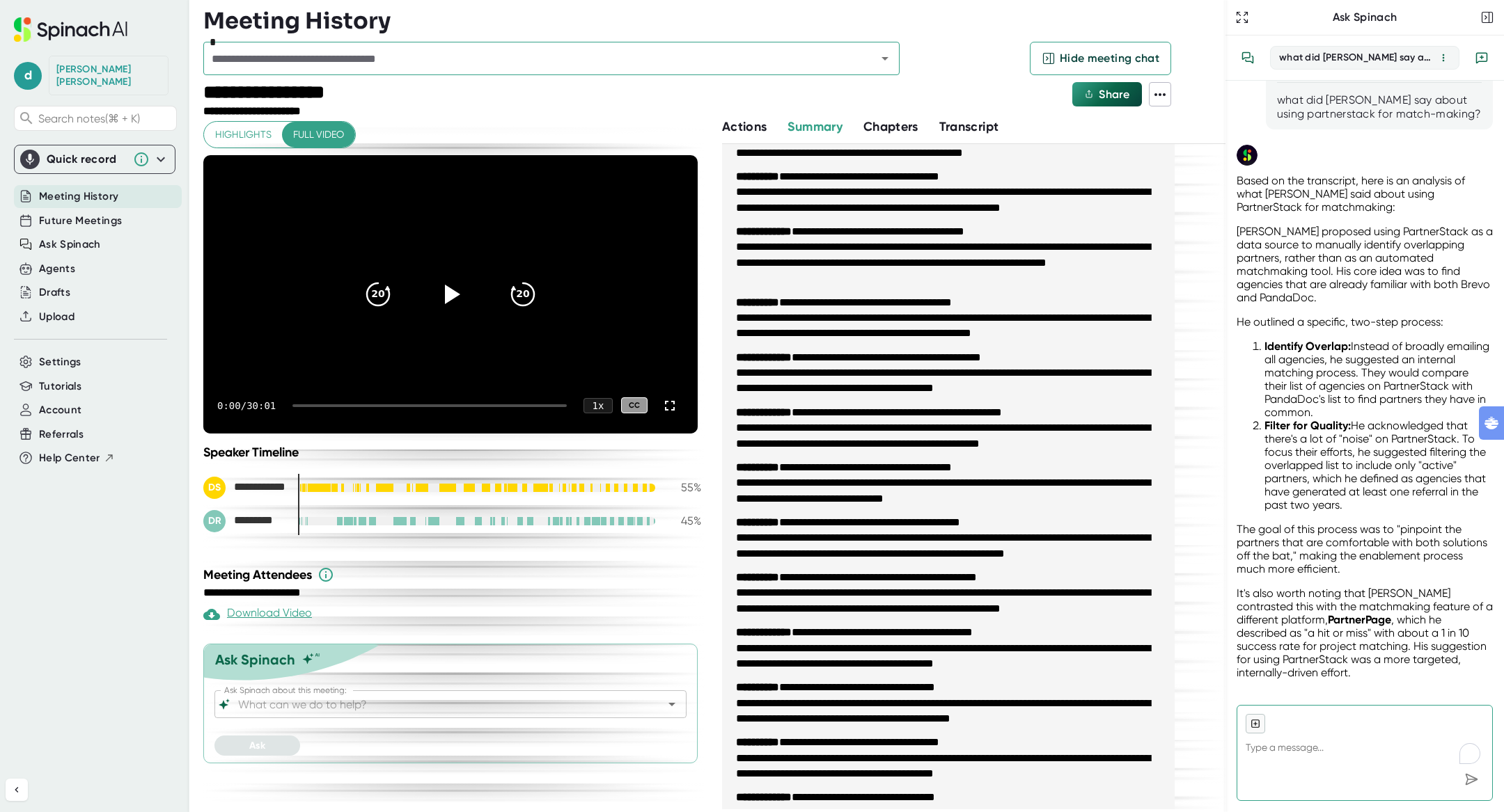
scroll to position [545, 0]
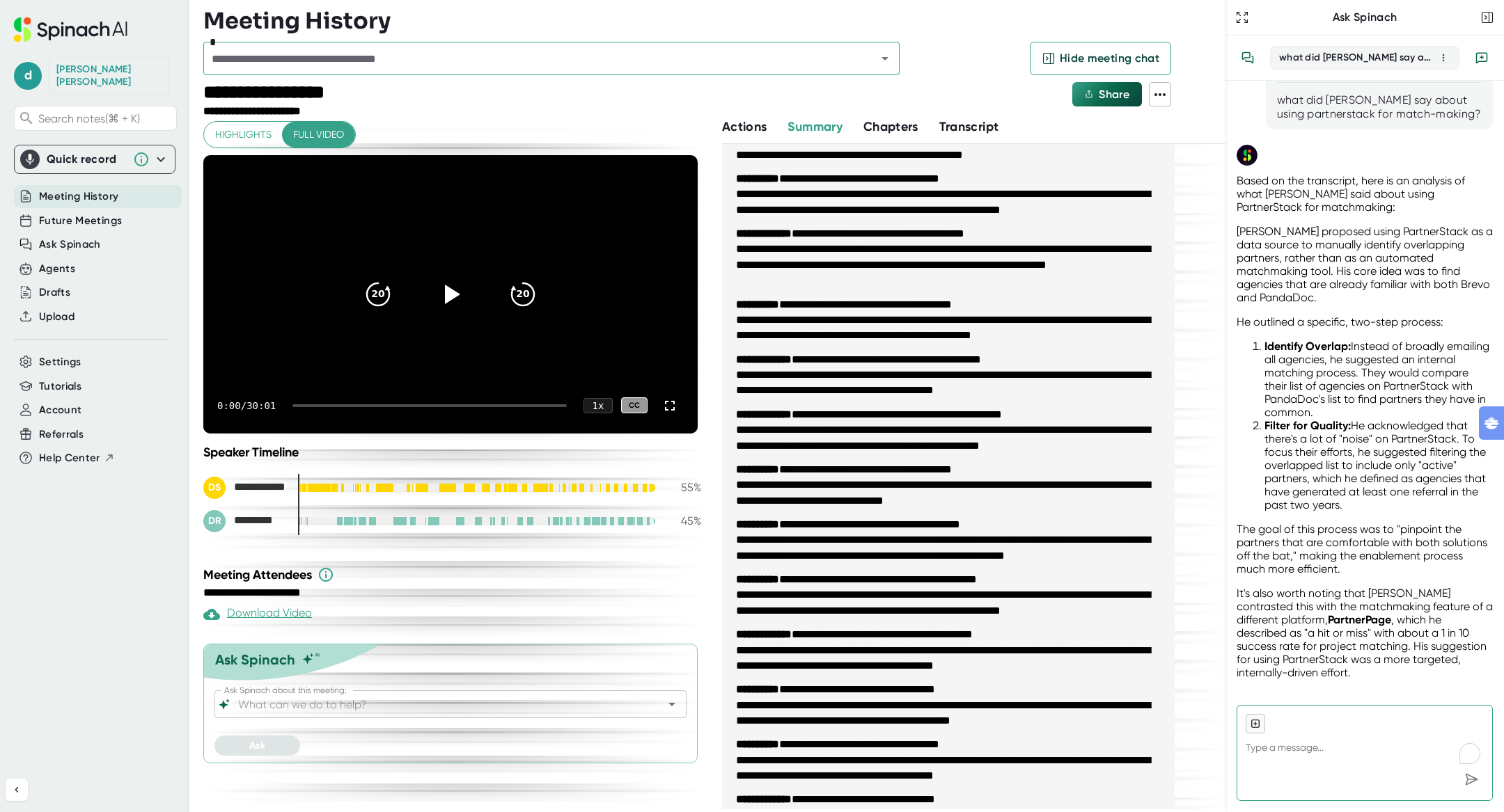
click at [367, 719] on div "Ask Spinach about this meeting:" at bounding box center [451, 703] width 472 height 28
click at [367, 716] on div "Ask Spinach about this meeting:" at bounding box center [451, 703] width 472 height 28
click at [359, 695] on input "Ask Spinach about this meeting:" at bounding box center [438, 704] width 406 height 19
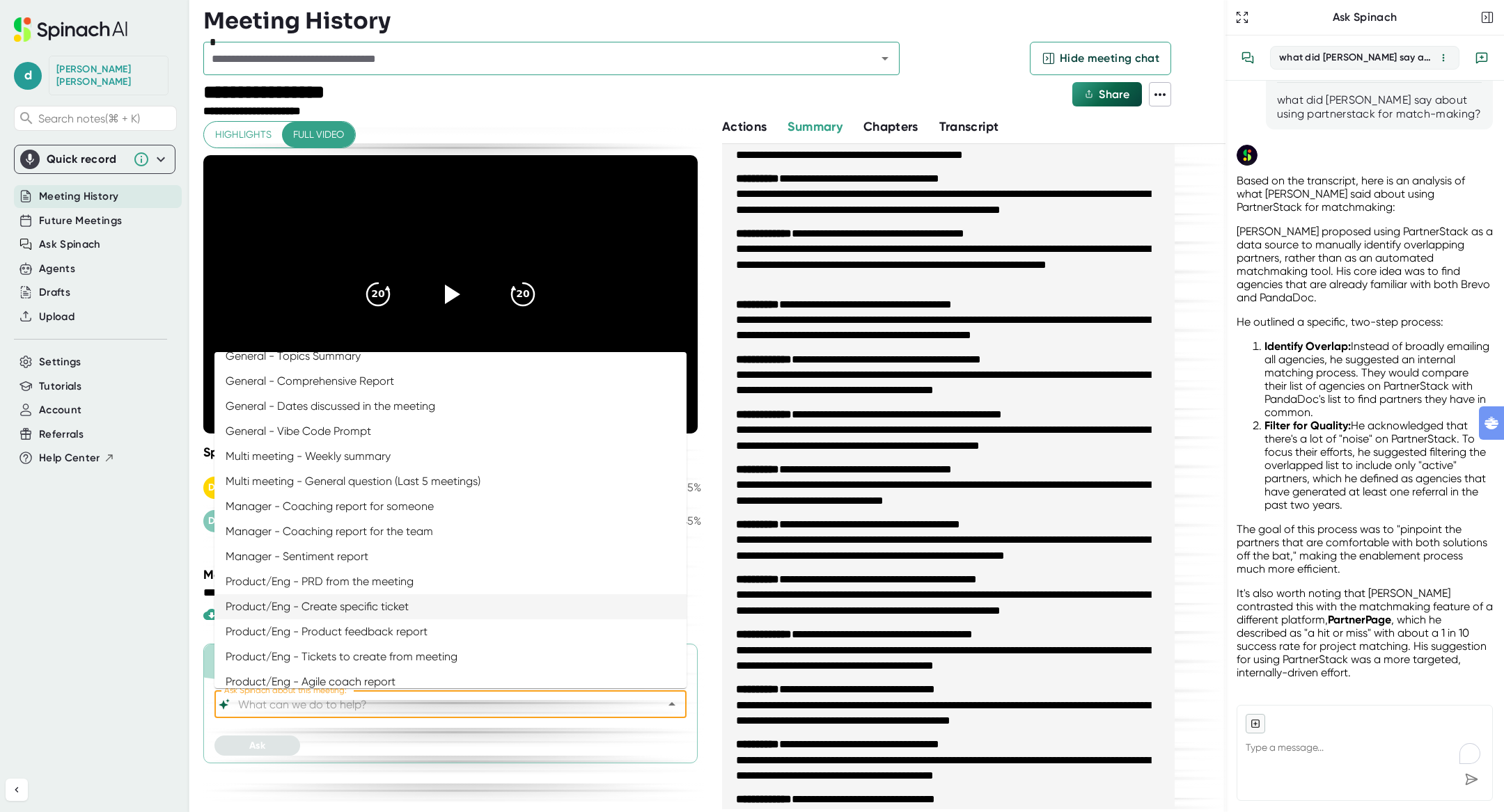
scroll to position [0, 0]
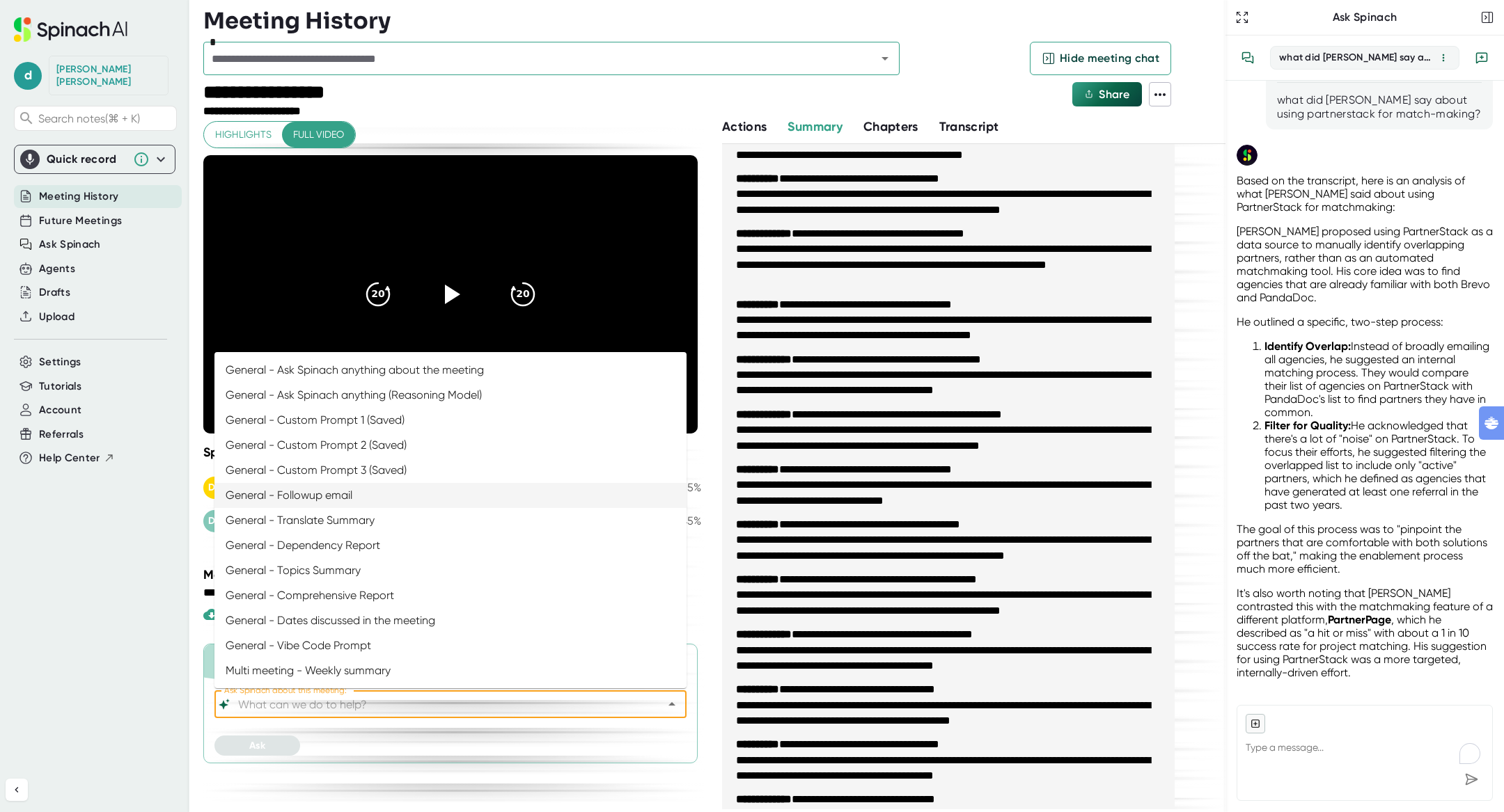
click at [371, 505] on li "General - Followup email" at bounding box center [451, 495] width 472 height 25
type input "General - Followup email"
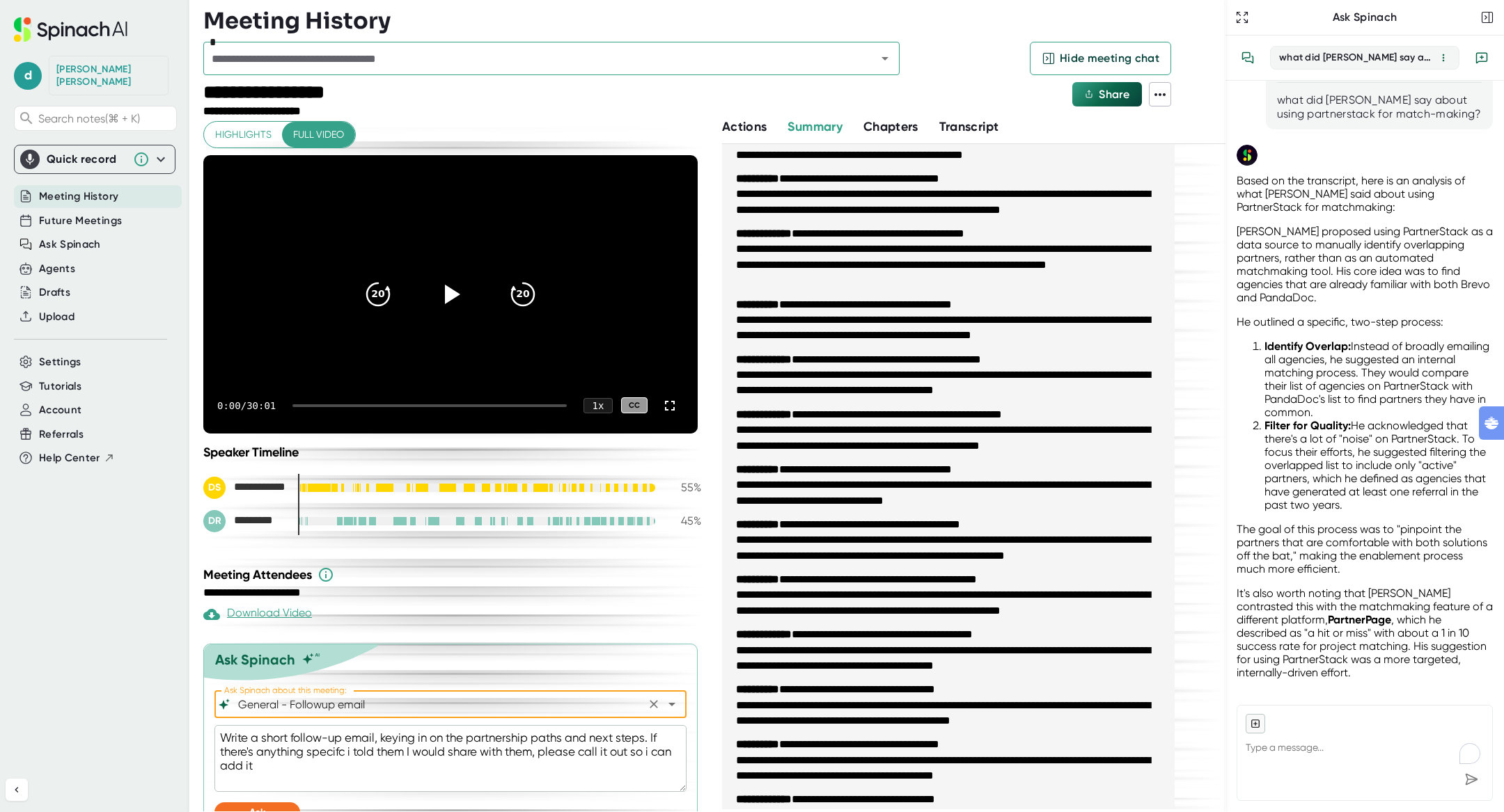
scroll to position [27, 0]
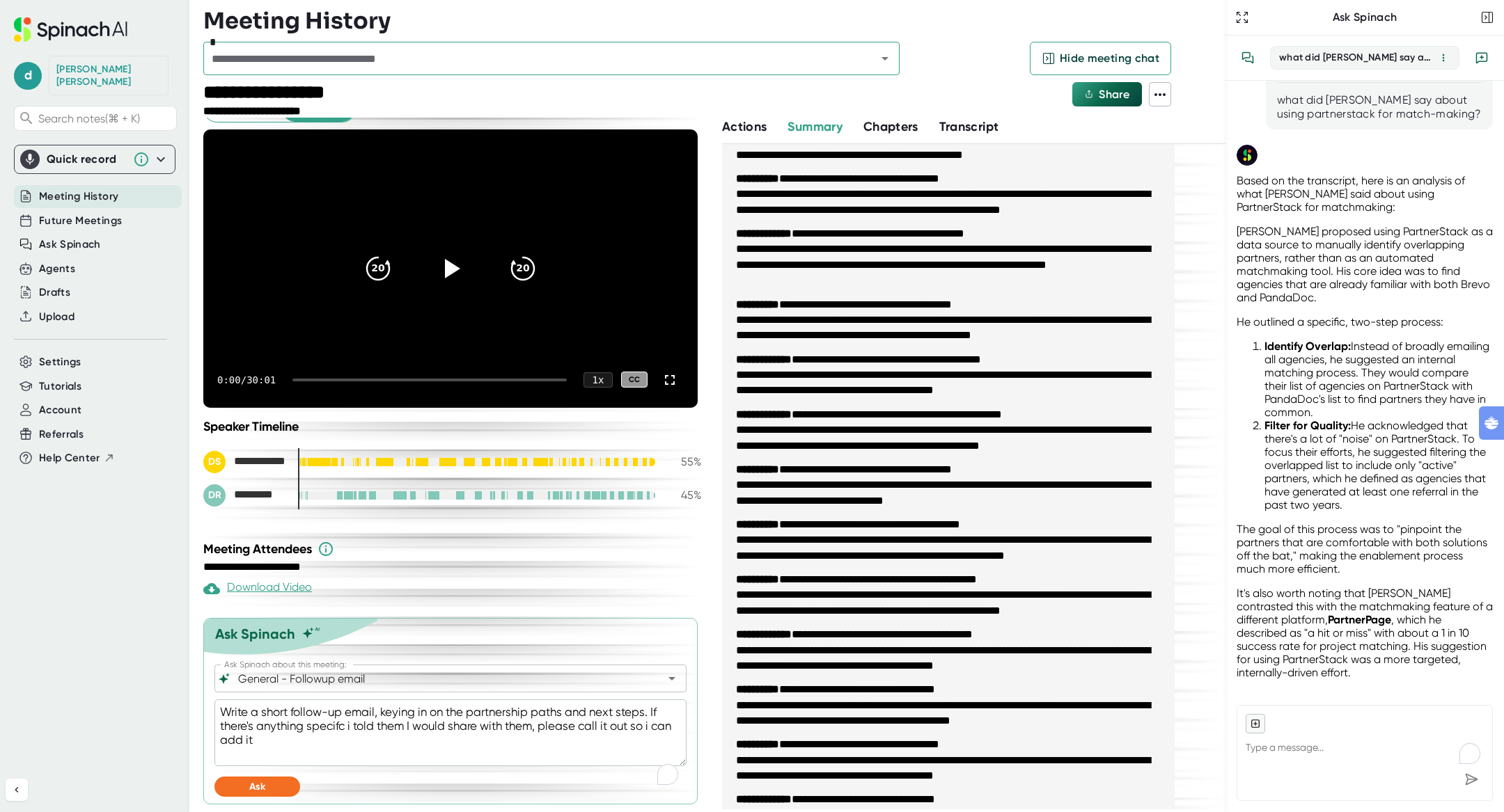
drag, startPoint x: 502, startPoint y: 746, endPoint x: 446, endPoint y: 723, distance: 60.5
click at [479, 736] on textarea "Write a short follow-up email, keying in on the partnership paths and next step…" at bounding box center [451, 733] width 472 height 67
click at [446, 723] on textarea "Write a short follow-up email, keying in on the partnership paths and next step…" at bounding box center [451, 733] width 472 height 67
click at [493, 747] on textarea "Write a short follow-up email, keying in on the partnership paths and next step…" at bounding box center [451, 733] width 472 height 67
drag, startPoint x: 493, startPoint y: 747, endPoint x: 370, endPoint y: 701, distance: 131.3
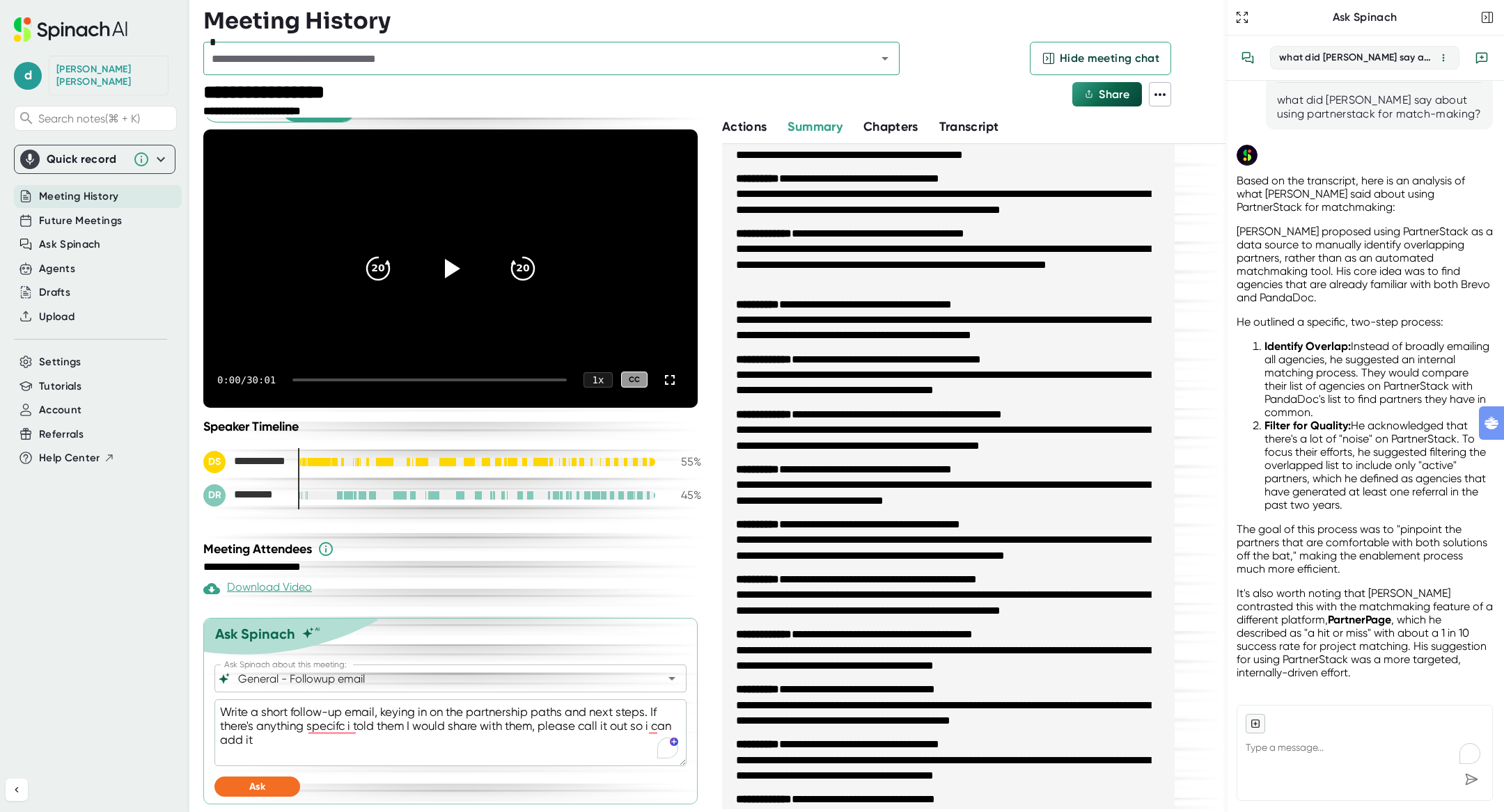
click at [401, 712] on textarea "Write a short follow-up email, keying in on the partnership paths and next step…" at bounding box center [451, 733] width 472 height 67
click at [424, 729] on textarea "Write a short follow-up email, keying in on the partnership paths and next step…" at bounding box center [451, 733] width 472 height 67
drag, startPoint x: 453, startPoint y: 732, endPoint x: 416, endPoint y: 718, distance: 39.6
click at [444, 729] on textarea "Write a short follow-up email, keying in on the partnership paths and next step…" at bounding box center [451, 733] width 472 height 67
click at [416, 718] on textarea "Write a short follow-up email, keying in on the partnership paths and next step…" at bounding box center [451, 733] width 472 height 67
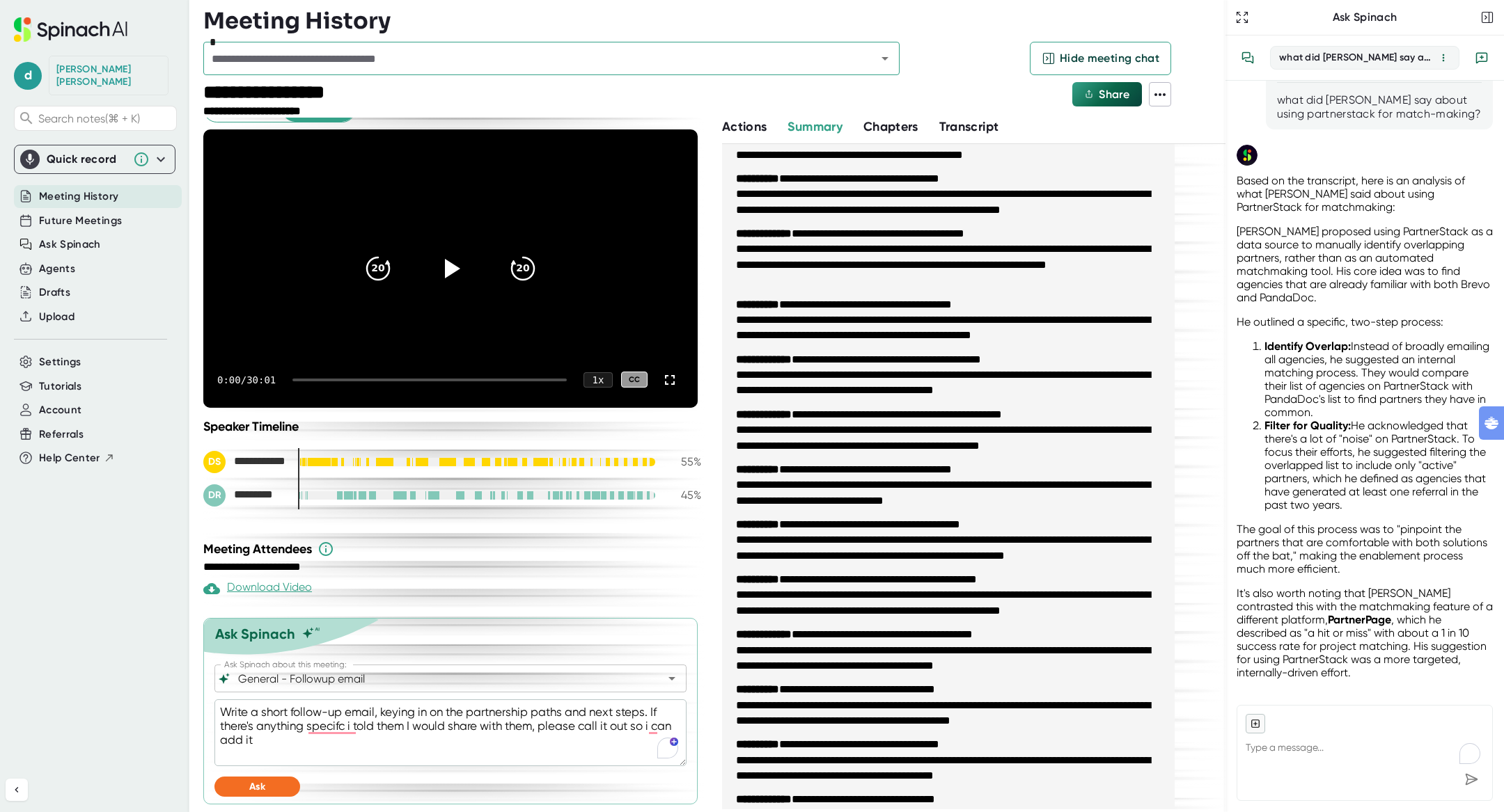
click at [436, 747] on textarea "Write a short follow-up email, keying in on the partnership paths and next step…" at bounding box center [451, 733] width 472 height 67
type textarea "Write a short follow-up email, keying in on the partnership paths and next step…"
type textarea "x"
click at [395, 741] on textarea "Write a short follow-up email, keying in on the partnership paths and next step…" at bounding box center [451, 733] width 472 height 67
type textarea "Write a short follow-up email, keying in on the partnership paths and next step…"
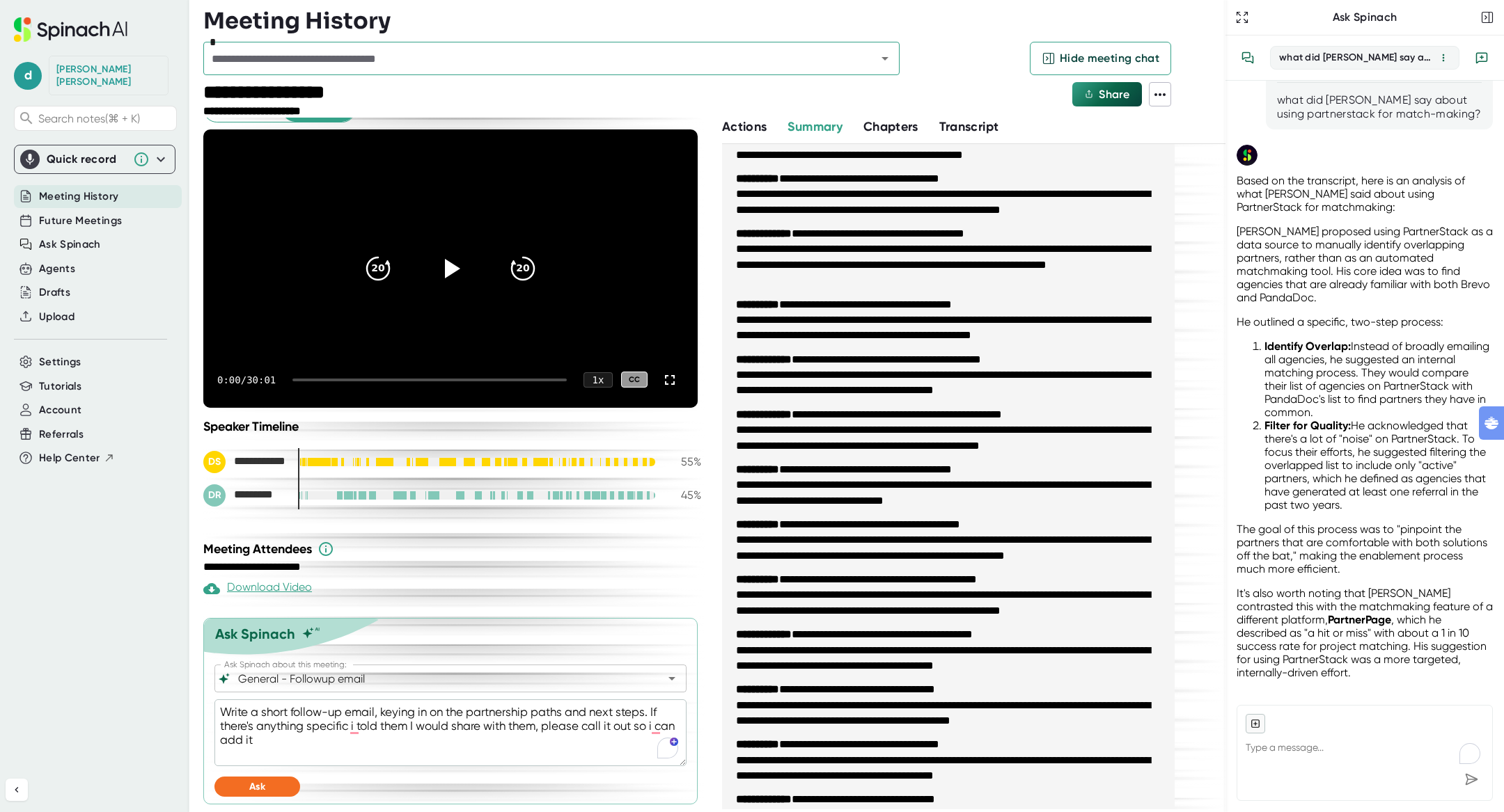
type textarea "x"
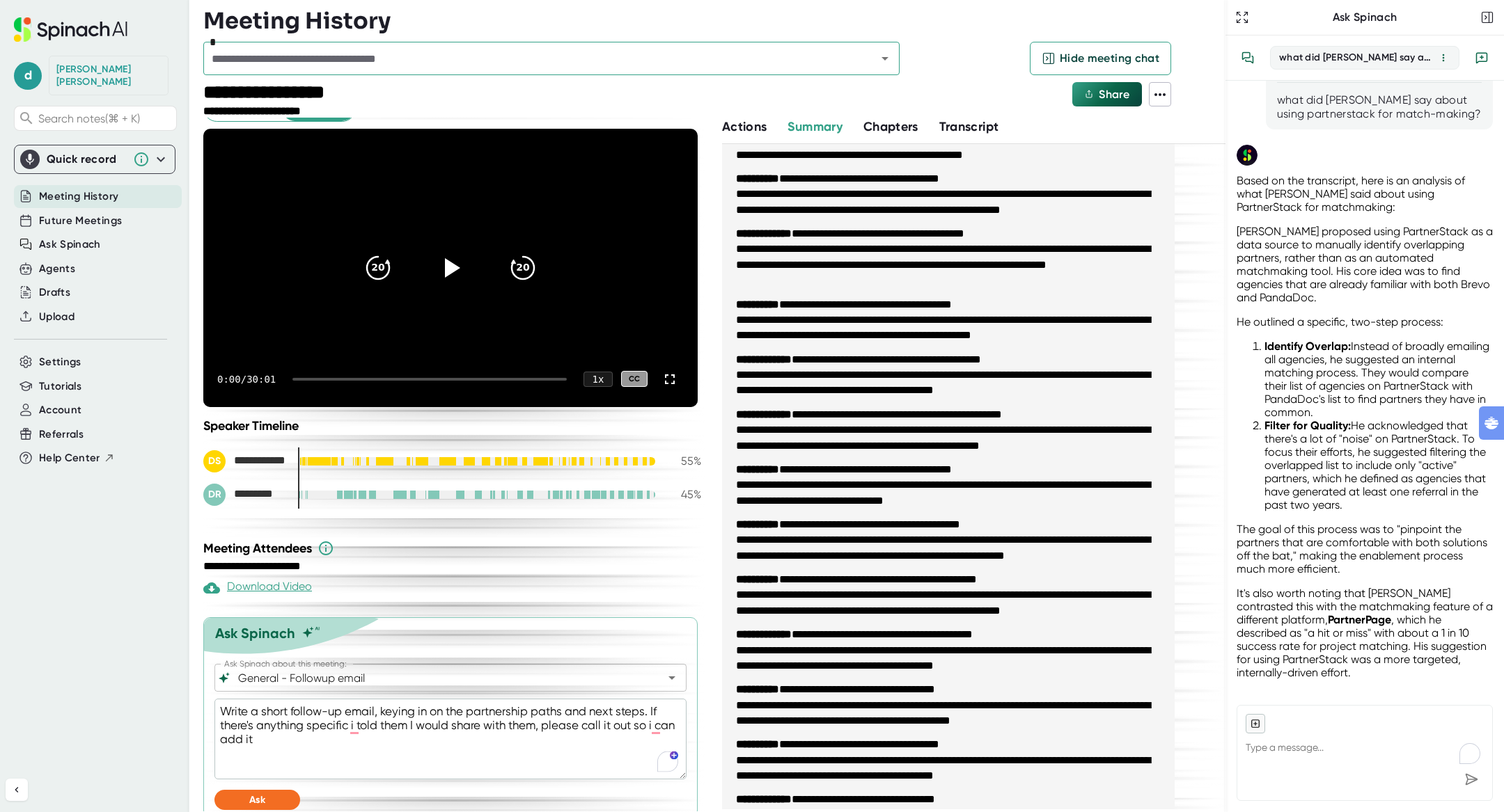
type textarea "Write a short follow-up email, keying in on the partnership paths and next step…"
type textarea "x"
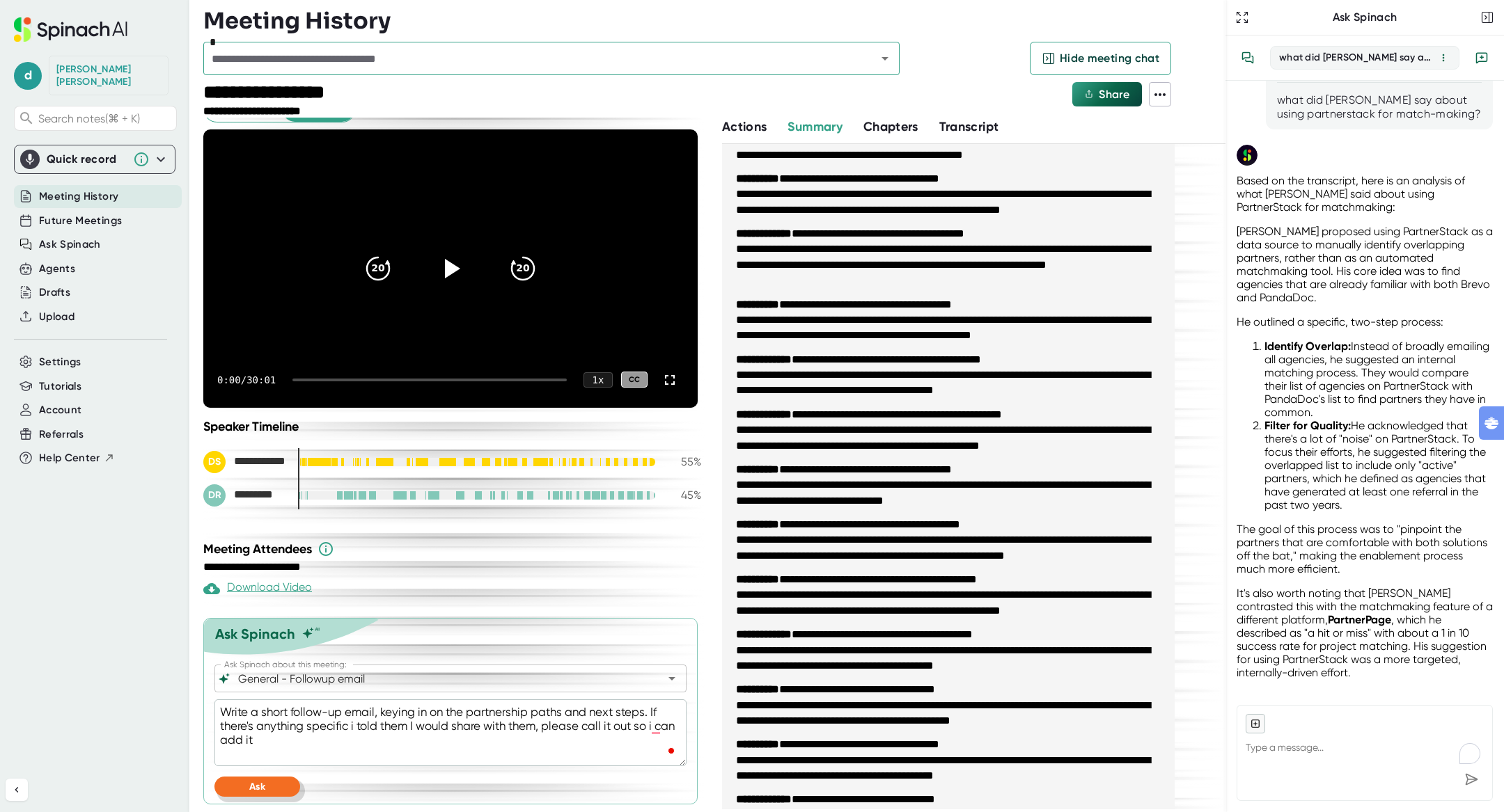
type textarea "Write a short follow-up email, keying in on the partnership paths and next step…"
click at [276, 778] on button "Ask" at bounding box center [257, 786] width 86 height 20
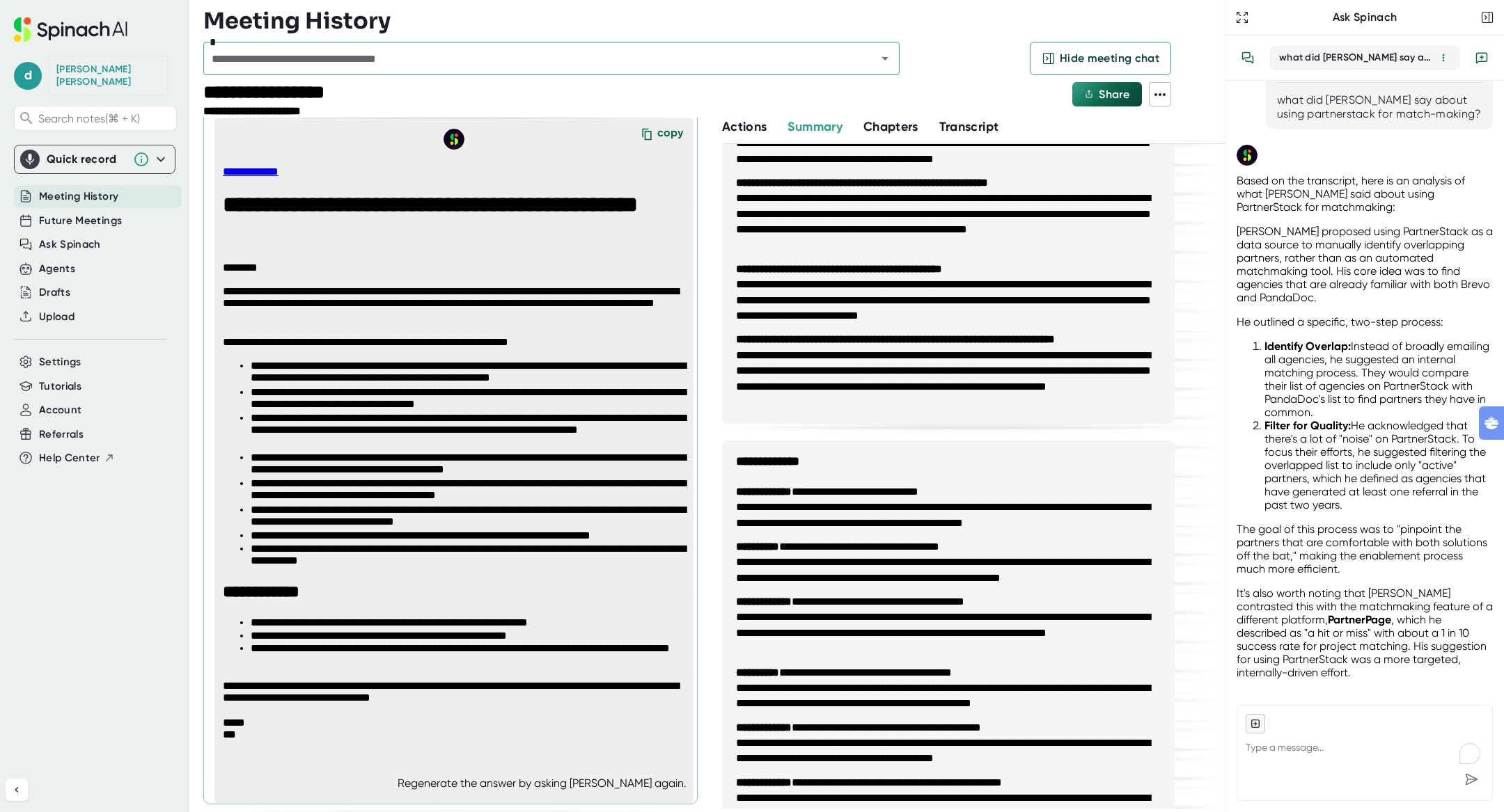
scroll to position [0, 0]
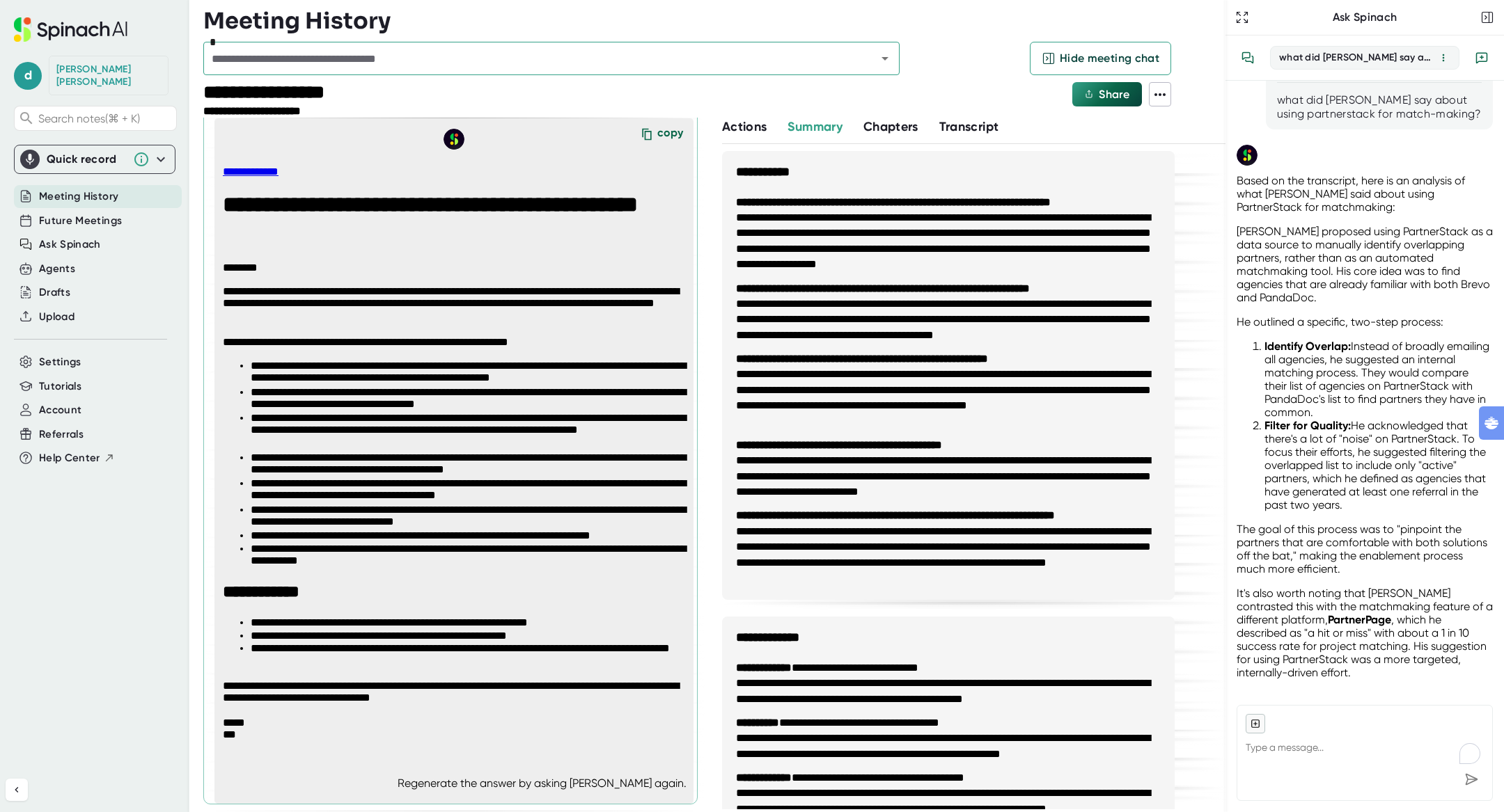
click at [1166, 98] on icon at bounding box center [1160, 95] width 17 height 17
click at [1209, 154] on li "Copy Transcript" at bounding box center [1225, 145] width 152 height 22
type textarea "x"
